Goal: Information Seeking & Learning: Check status

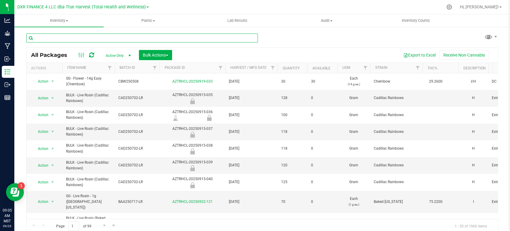
click at [95, 41] on input "text" at bounding box center [142, 37] width 232 height 9
click at [410, 58] on button "Export to Excel" at bounding box center [420, 55] width 40 height 10
click at [59, 37] on input "text" at bounding box center [142, 37] width 232 height 9
paste input "BULK - Bubble Hash 160u ([GEOGRAPHIC_DATA] [US_STATE])"
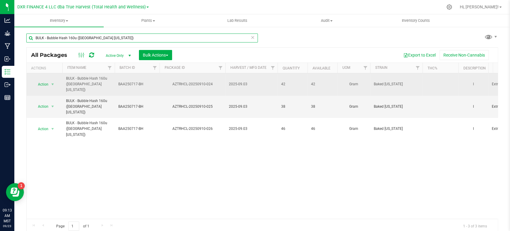
type input "BULK - Bubble Hash 160u ([GEOGRAPHIC_DATA] [US_STATE])"
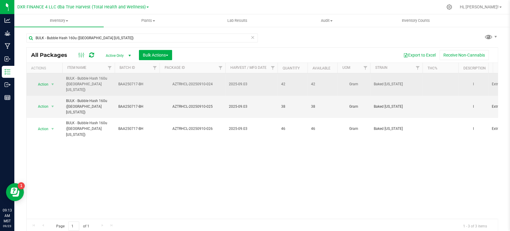
click at [242, 83] on span "2025-09.03" at bounding box center [251, 84] width 45 height 6
click at [242, 83] on input "2025-09.03" at bounding box center [250, 84] width 50 height 9
type input "[DATE]"
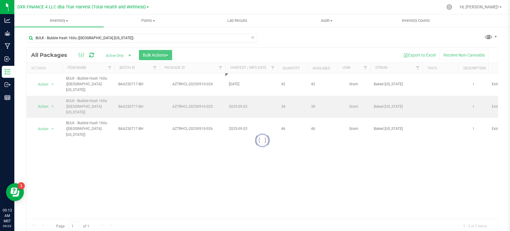
click at [243, 97] on div "Loading... All Packages Active Only Active Only Lab Samples Locked All Bulk Act…" at bounding box center [262, 140] width 472 height 186
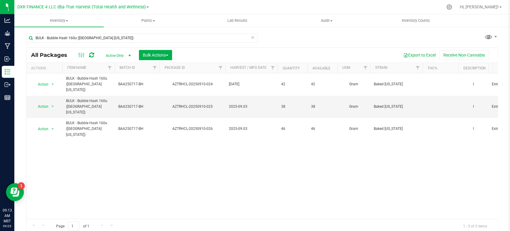
click at [243, 104] on span "2025-09.03" at bounding box center [251, 107] width 45 height 6
click at [243, 102] on input "2025-09.03" at bounding box center [250, 106] width 50 height 9
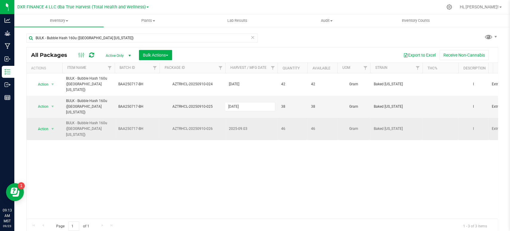
type input "[DATE]"
click at [244, 126] on span "2025-09.03" at bounding box center [251, 129] width 45 height 6
click at [243, 124] on input "2025-09.03" at bounding box center [250, 128] width 50 height 9
type input "[DATE]"
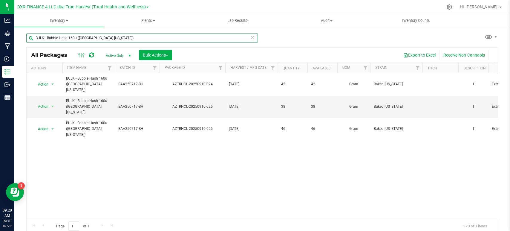
click at [115, 40] on input "BULK - Bubble Hash 160u ([GEOGRAPHIC_DATA] [US_STATE])" at bounding box center [142, 37] width 232 height 9
type input "dvd2508"
